Goal: Task Accomplishment & Management: Manage account settings

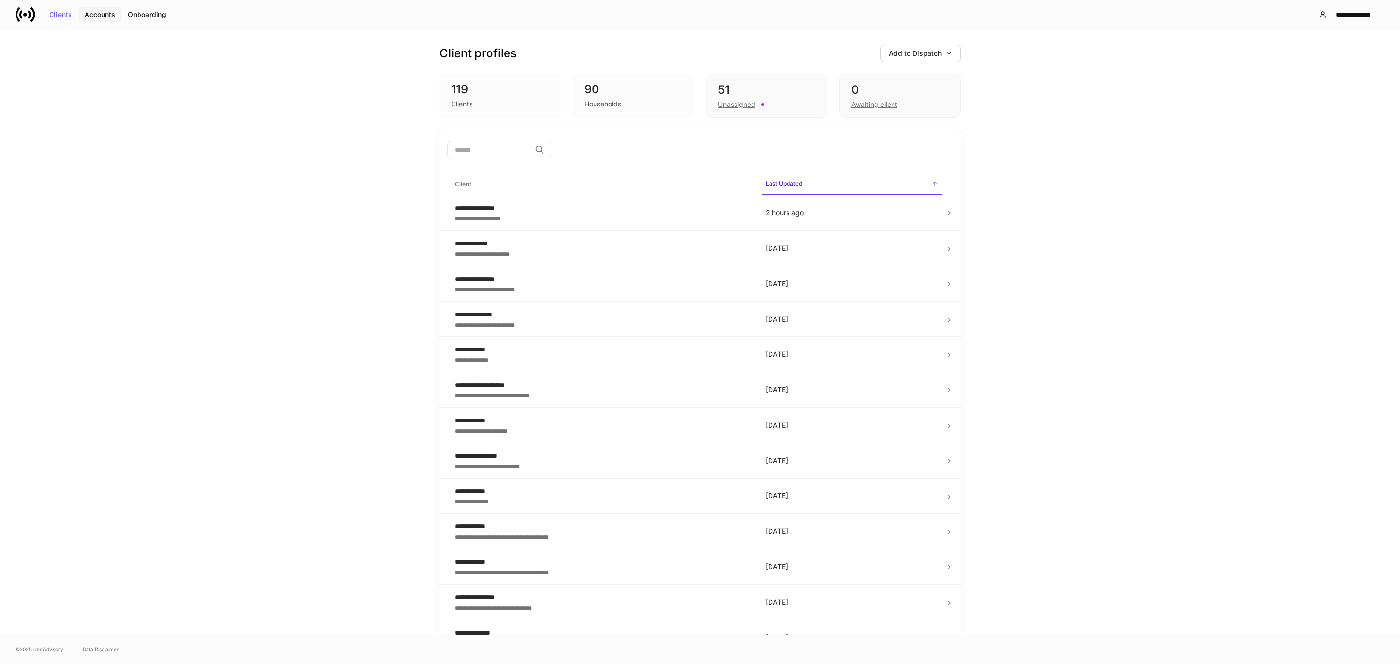
click at [107, 16] on div "Accounts" at bounding box center [100, 14] width 31 height 7
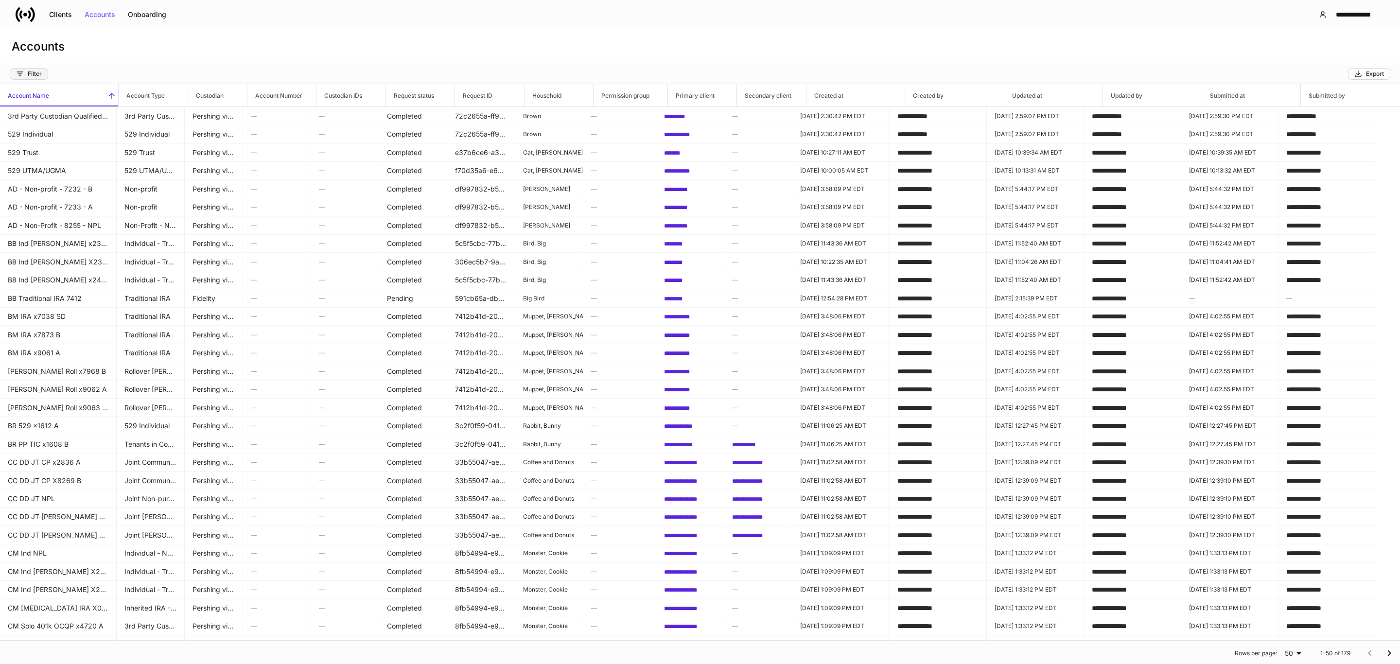
click at [19, 79] on button "Filter" at bounding box center [29, 74] width 38 height 12
click at [57, 163] on li "Created date" at bounding box center [58, 172] width 93 height 18
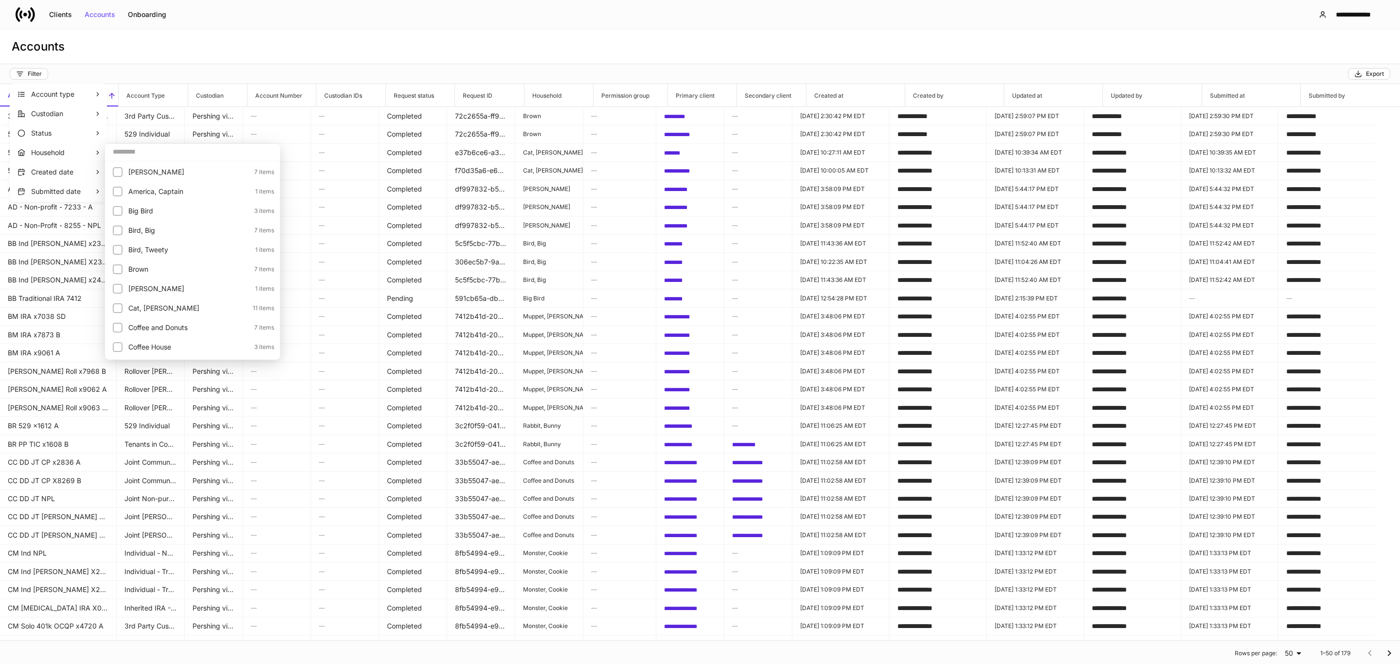
drag, startPoint x: 143, startPoint y: 177, endPoint x: 252, endPoint y: 174, distance: 109.4
click at [143, 177] on p "[PERSON_NAME]" at bounding box center [188, 172] width 120 height 10
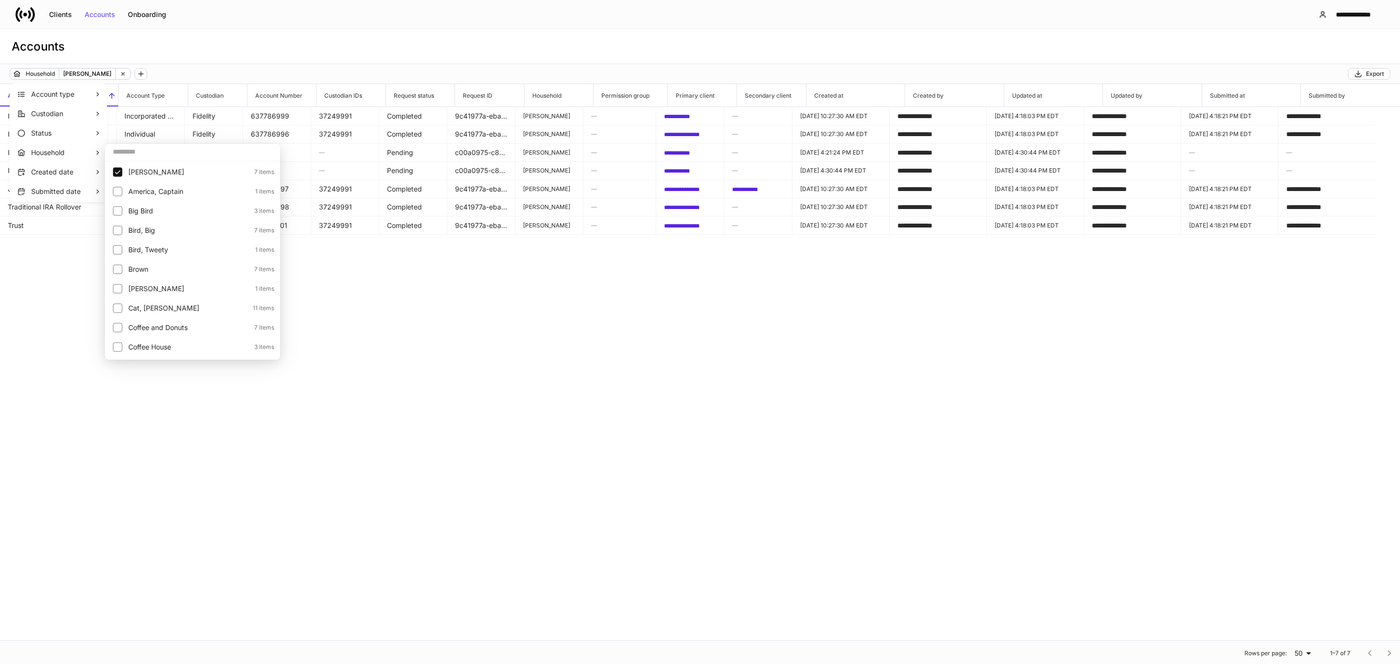
click at [310, 381] on div at bounding box center [700, 332] width 1400 height 664
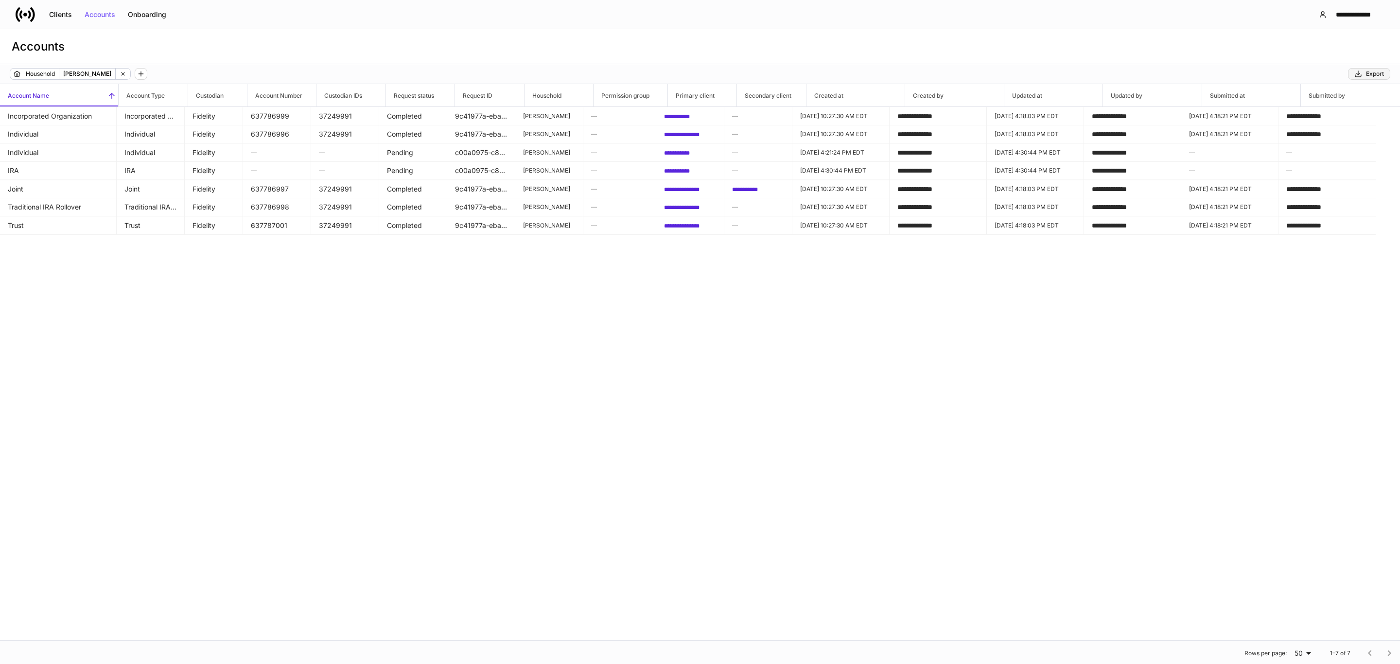
click at [1367, 75] on div "Export" at bounding box center [1370, 74] width 30 height 8
